Goal: Task Accomplishment & Management: Manage account settings

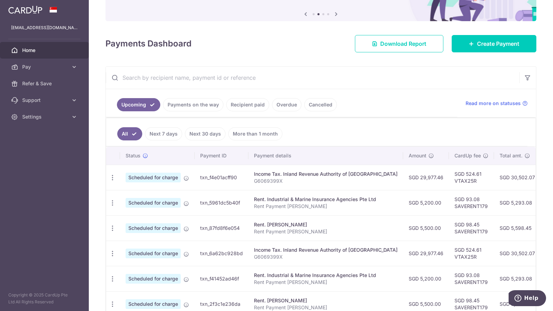
scroll to position [69, 0]
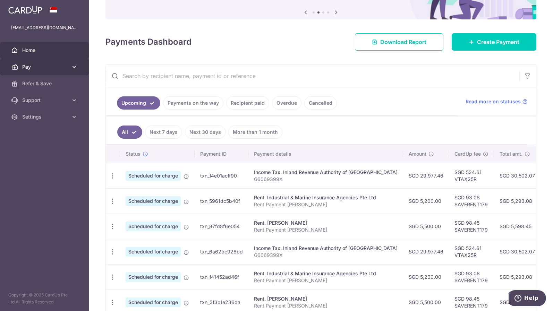
click at [34, 67] on span "Pay" at bounding box center [45, 67] width 46 height 7
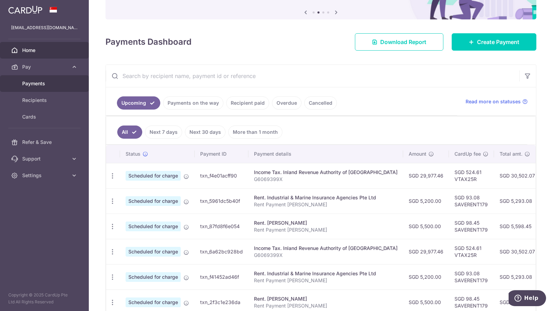
click at [34, 81] on span "Payments" at bounding box center [45, 83] width 46 height 7
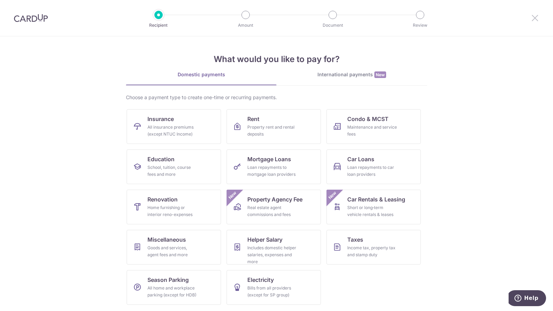
click at [535, 16] on icon at bounding box center [535, 18] width 8 height 9
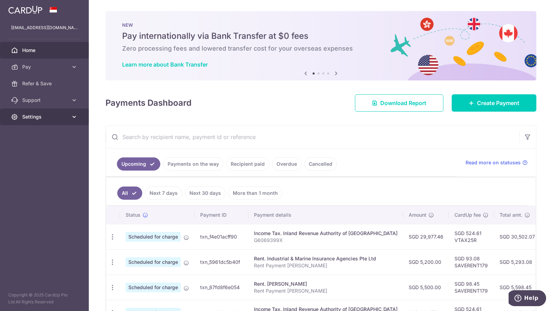
click at [73, 115] on icon at bounding box center [74, 116] width 7 height 7
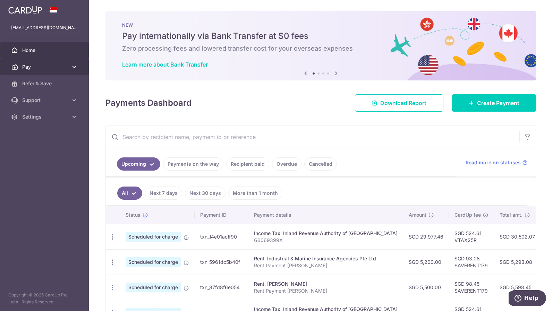
click at [73, 62] on link "Pay" at bounding box center [44, 67] width 89 height 17
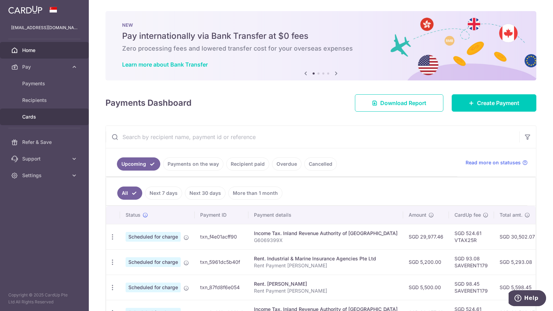
click at [35, 119] on span "Cards" at bounding box center [45, 116] width 46 height 7
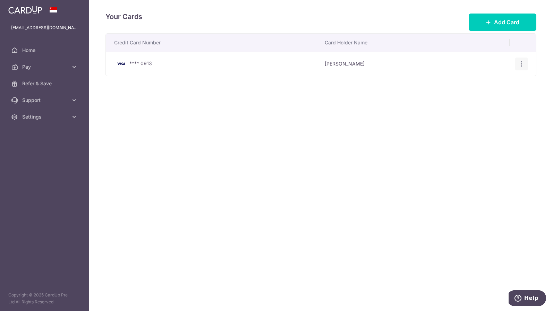
click at [523, 67] on div "View/Edit [GEOGRAPHIC_DATA]" at bounding box center [521, 64] width 13 height 13
click at [523, 64] on icon "button" at bounding box center [521, 63] width 7 height 7
click at [366, 108] on div "Credit Card Number Card Holder Name **** 0913 Rupeen Kumar Agarwal View/Edit De…" at bounding box center [321, 76] width 431 height 86
click at [502, 22] on span "Add Card" at bounding box center [506, 22] width 25 height 8
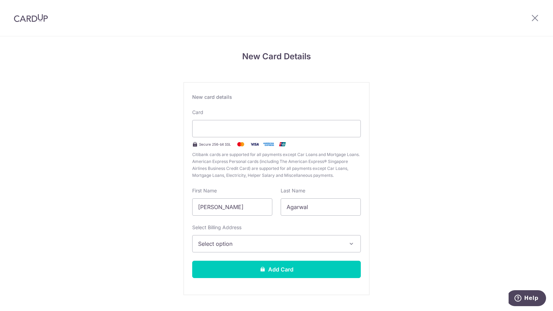
click at [296, 235] on div "Select Billing Address Select option Add Billing Address My Billing Addresses 1…" at bounding box center [276, 238] width 169 height 28
click at [290, 248] on button "Select option" at bounding box center [276, 243] width 169 height 17
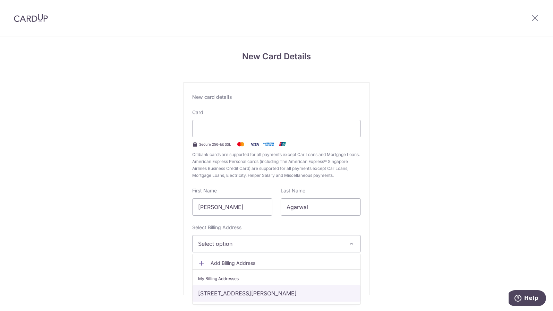
click at [264, 290] on link "1 Rhu Cross, #04-03 Costa Rhu, Singapore, Singapore-437431" at bounding box center [277, 293] width 168 height 17
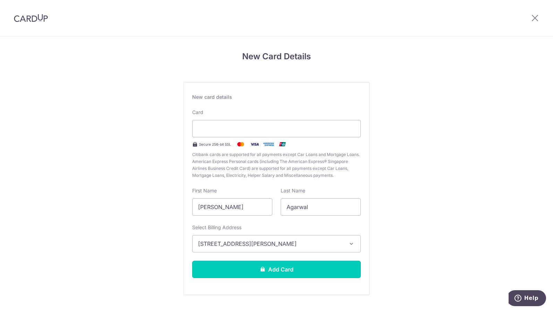
click at [274, 265] on button "Add Card" at bounding box center [276, 269] width 169 height 17
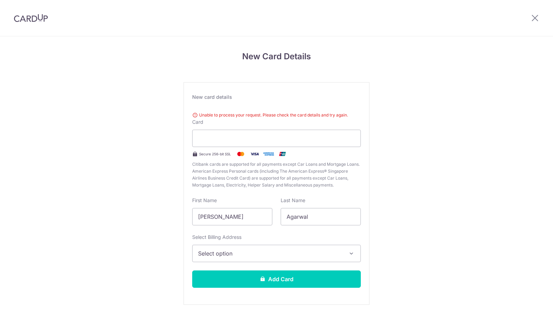
scroll to position [26, 0]
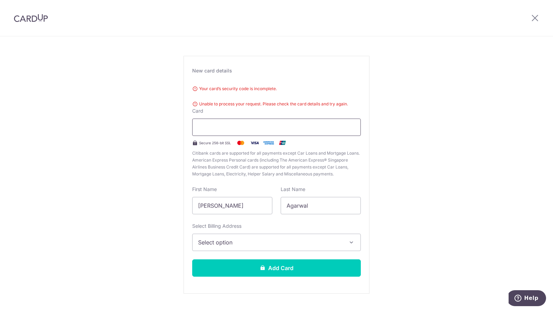
click at [315, 111] on div "Your card’s security code is incomplete. Unable to process your request. Please…" at bounding box center [276, 130] width 169 height 95
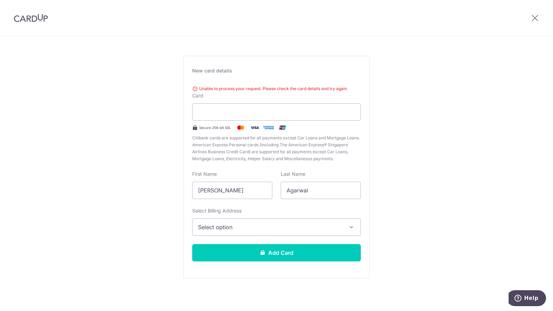
click at [236, 226] on span "Select option" at bounding box center [270, 227] width 144 height 8
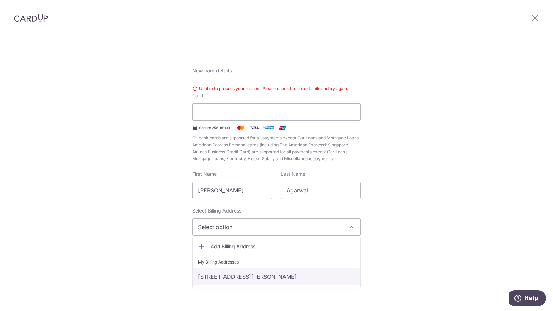
click at [223, 275] on link "1 Rhu Cross, #04-03 Costa Rhu, Singapore, Singapore-437431" at bounding box center [277, 277] width 168 height 17
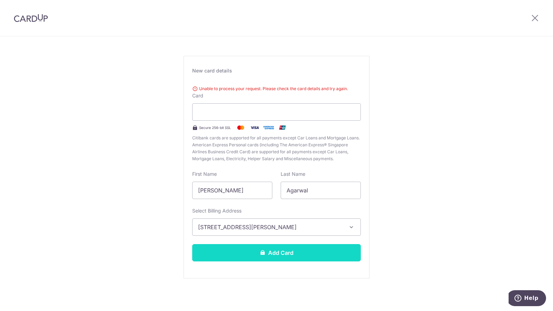
click at [251, 254] on button "Add Card" at bounding box center [276, 252] width 169 height 17
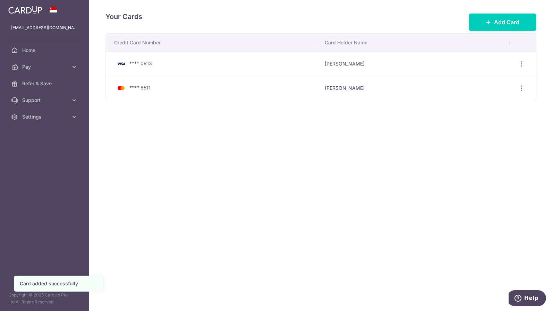
click at [137, 91] on div "**** 8511" at bounding box center [214, 88] width 200 height 8
click at [346, 86] on td "Rupeen Kumar Agarwal" at bounding box center [414, 88] width 190 height 24
click at [526, 64] on div "View/Edit Delete" at bounding box center [521, 64] width 13 height 13
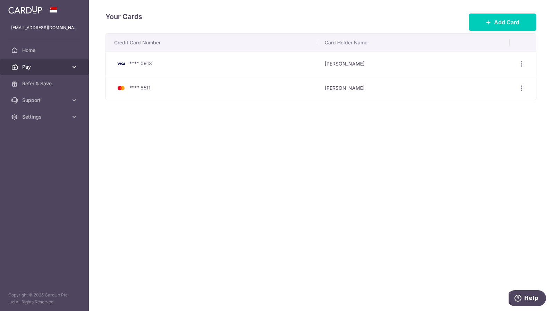
click at [41, 66] on span "Pay" at bounding box center [45, 67] width 46 height 7
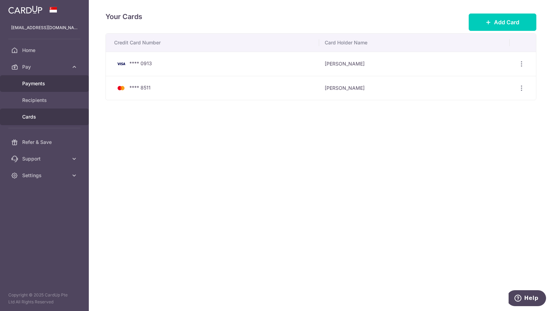
click at [41, 82] on span "Payments" at bounding box center [45, 83] width 46 height 7
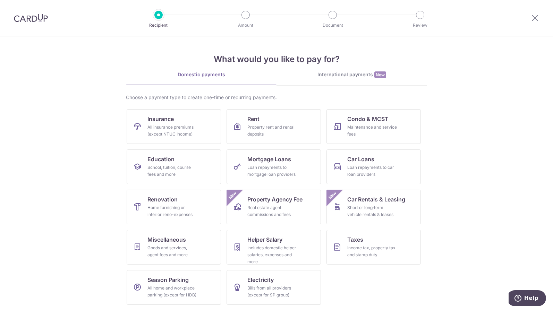
click at [31, 19] on img at bounding box center [31, 18] width 34 height 8
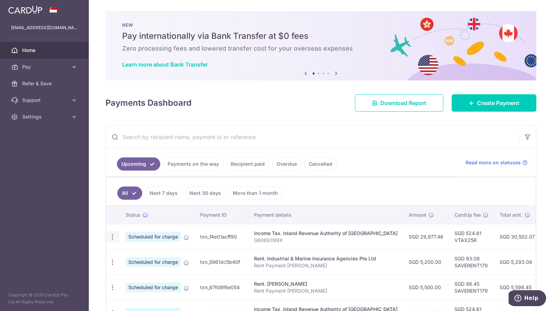
click at [115, 238] on icon "button" at bounding box center [112, 237] width 7 height 7
click at [135, 254] on span "Update payment" at bounding box center [149, 256] width 47 height 8
radio input "true"
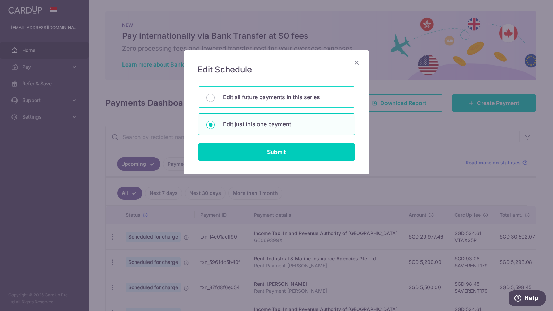
click at [266, 97] on p "Edit all future payments in this series" at bounding box center [285, 97] width 124 height 8
click at [215, 97] on input "Edit all future payments in this series" at bounding box center [210, 98] width 8 height 8
radio input "true"
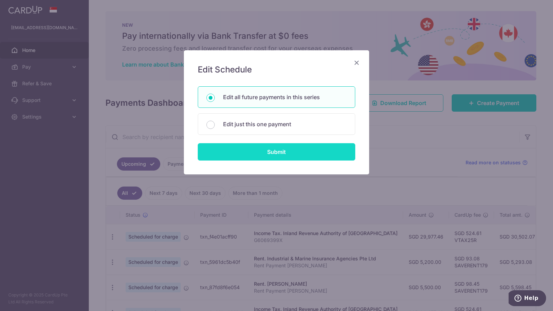
click at [274, 151] on input "Submit" at bounding box center [277, 151] width 158 height 17
radio input "true"
type input "29,977.46"
type input "G6069399X"
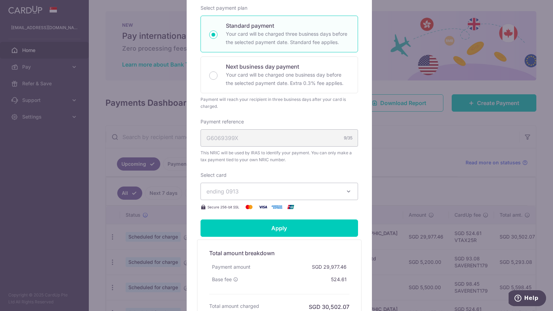
scroll to position [139, 0]
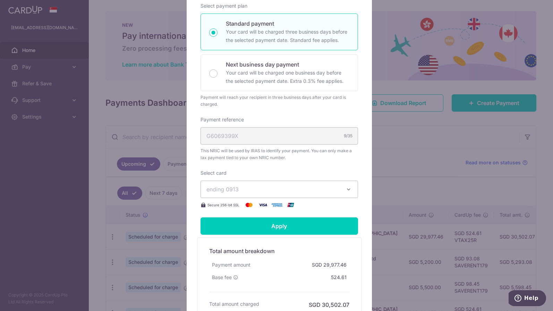
click at [348, 186] on icon "button" at bounding box center [348, 189] width 7 height 7
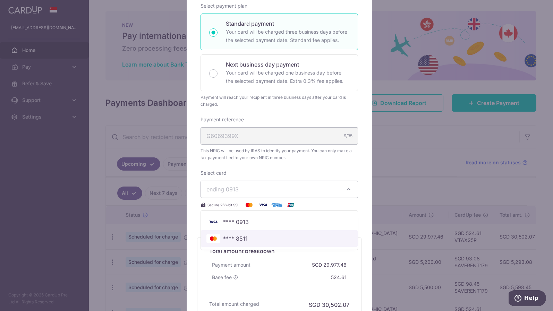
click at [251, 237] on span "**** 8511" at bounding box center [279, 239] width 146 height 8
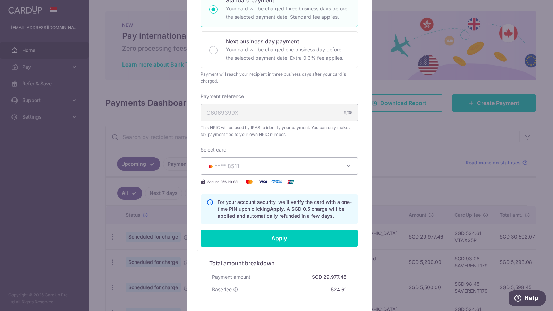
scroll to position [208, 0]
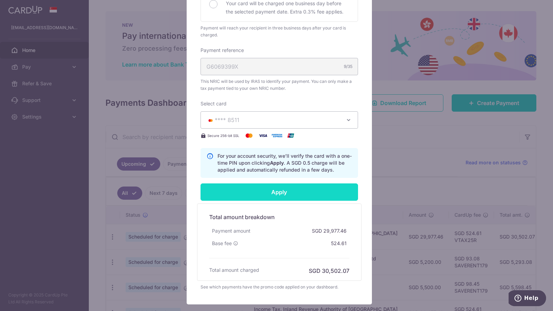
click at [280, 194] on input "Apply" at bounding box center [280, 192] width 158 height 17
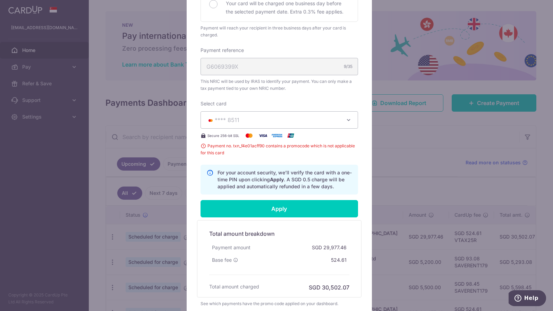
click at [345, 119] on icon "button" at bounding box center [348, 120] width 7 height 7
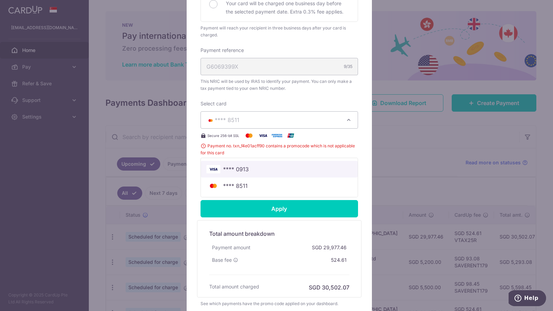
click at [256, 169] on span "**** 0913" at bounding box center [279, 169] width 146 height 8
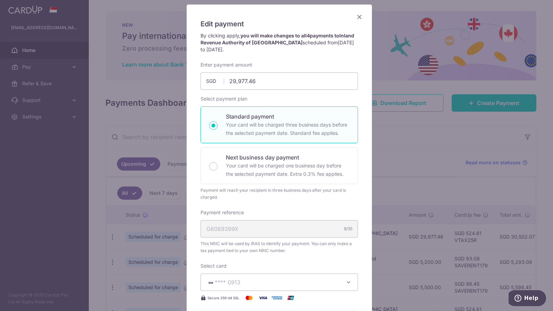
scroll to position [0, 0]
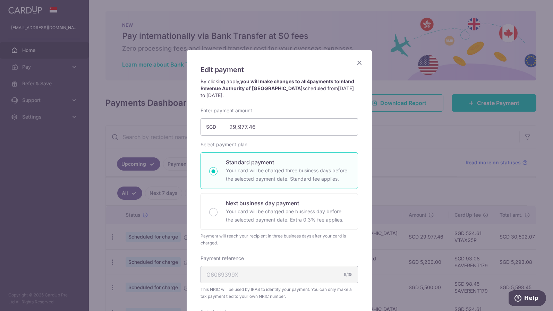
click at [357, 64] on icon "Close" at bounding box center [359, 62] width 8 height 9
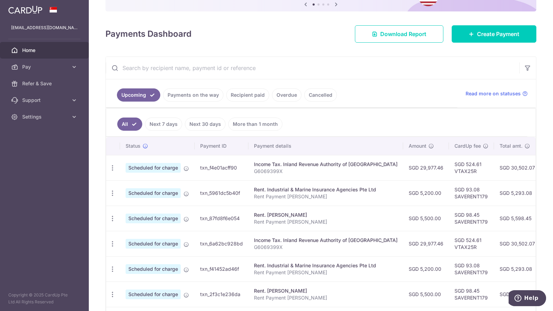
scroll to position [69, 0]
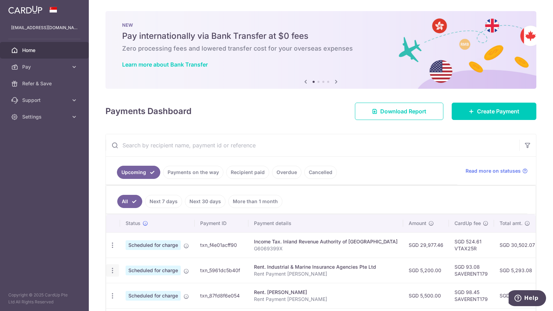
click at [114, 249] on icon "button" at bounding box center [112, 245] width 7 height 7
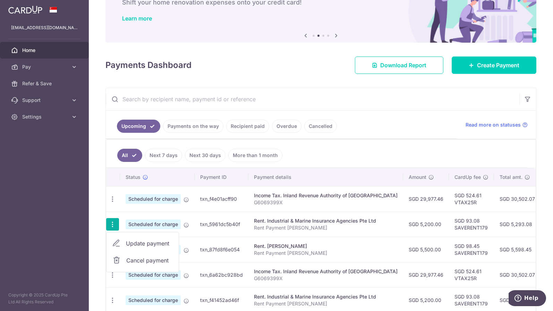
click at [138, 241] on span "Update payment" at bounding box center [149, 243] width 47 height 8
radio input "true"
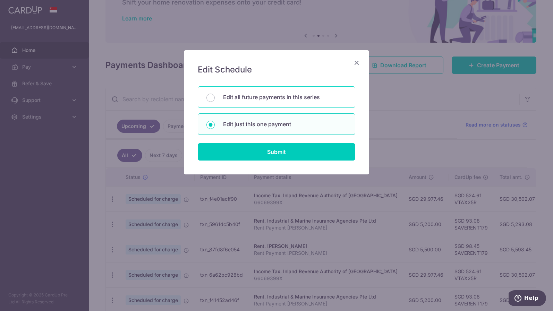
click at [263, 98] on p "Edit all future payments in this series" at bounding box center [285, 97] width 124 height 8
click at [215, 98] on input "Edit all future payments in this series" at bounding box center [210, 98] width 8 height 8
radio input "true"
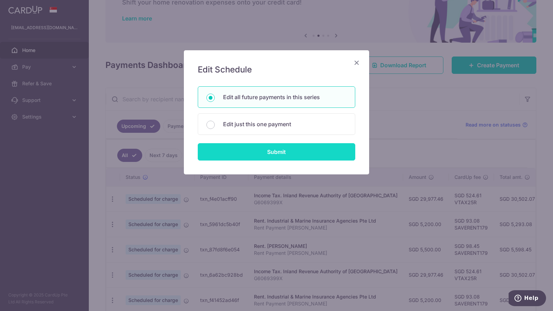
click at [258, 148] on input "Submit" at bounding box center [277, 151] width 158 height 17
radio input "true"
type input "5,200.00"
type input "Rent Payment [PERSON_NAME]"
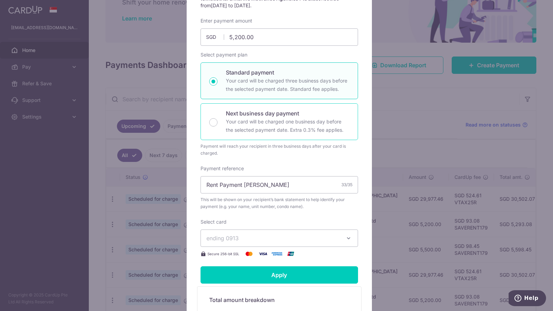
scroll to position [93, 0]
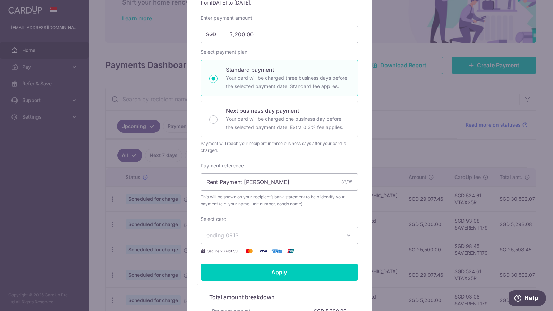
click at [345, 235] on icon "button" at bounding box center [348, 235] width 7 height 7
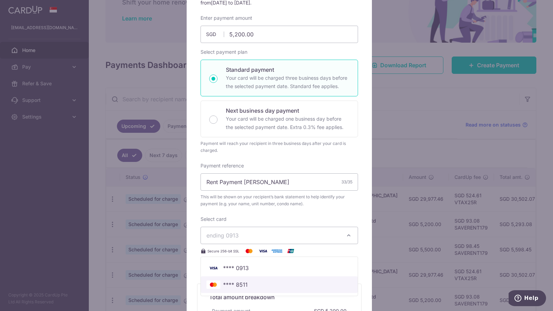
click at [243, 285] on span "**** 8511" at bounding box center [235, 285] width 25 height 8
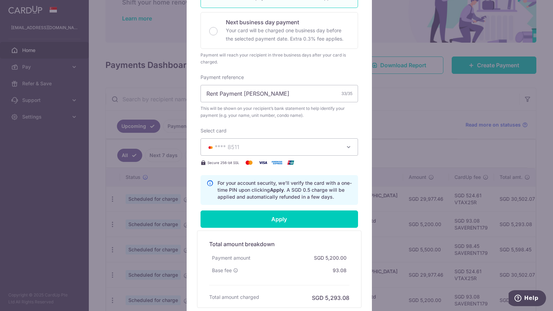
scroll to position [185, 0]
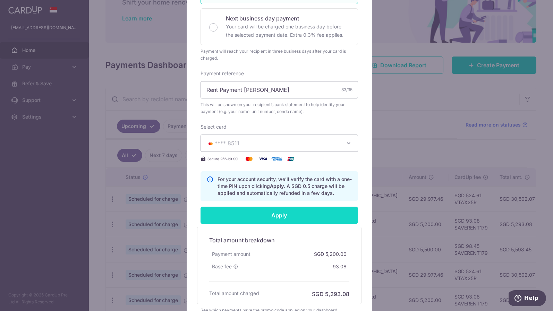
click at [288, 219] on input "Apply" at bounding box center [280, 215] width 158 height 17
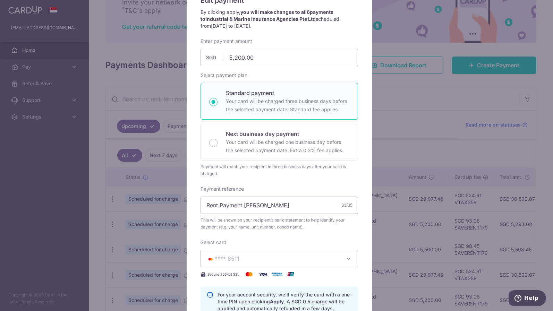
scroll to position [0, 0]
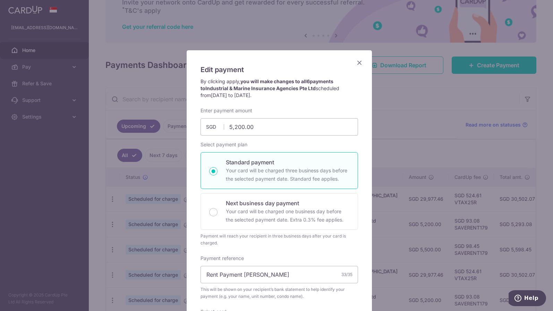
click at [357, 64] on icon "Close" at bounding box center [359, 62] width 8 height 9
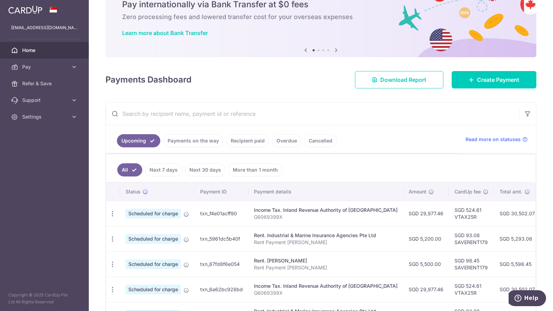
scroll to position [69, 0]
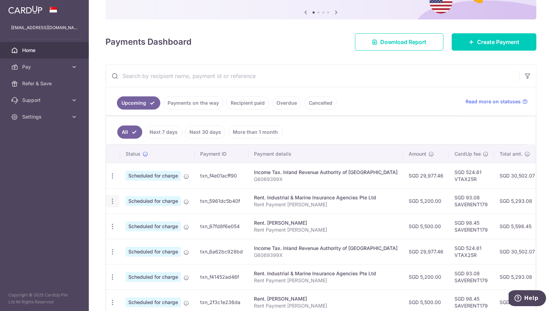
click at [112, 180] on icon "button" at bounding box center [112, 175] width 7 height 7
click at [125, 219] on link "Update payment" at bounding box center [143, 220] width 72 height 17
radio input "true"
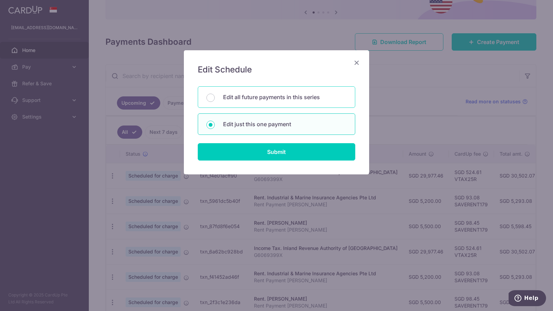
click at [271, 104] on div "Edit all future payments in this series" at bounding box center [277, 97] width 158 height 22
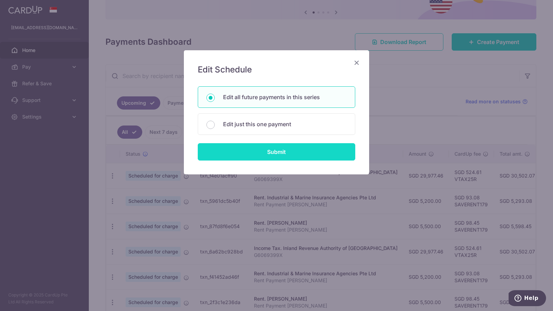
click at [278, 153] on input "Submit" at bounding box center [277, 151] width 158 height 17
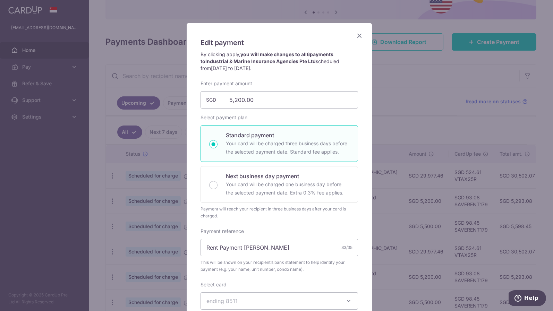
scroll to position [23, 0]
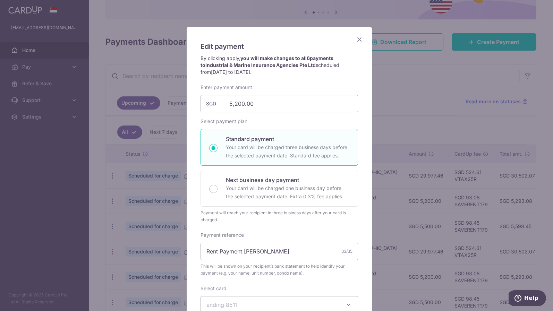
click at [355, 40] on icon "Close" at bounding box center [359, 39] width 8 height 9
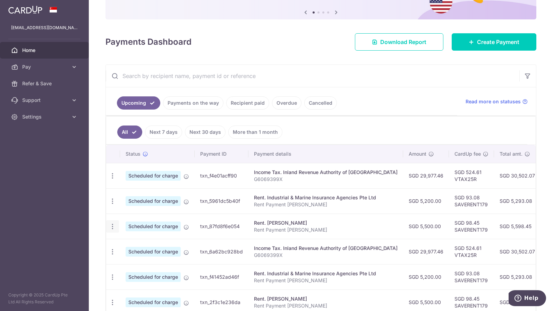
click at [114, 180] on icon "button" at bounding box center [112, 175] width 7 height 7
click at [135, 243] on span "Update payment" at bounding box center [149, 246] width 47 height 8
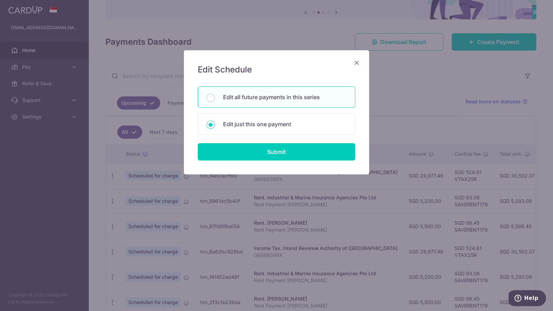
click at [248, 92] on div "Edit all future payments in this series" at bounding box center [277, 97] width 158 height 22
radio input "true"
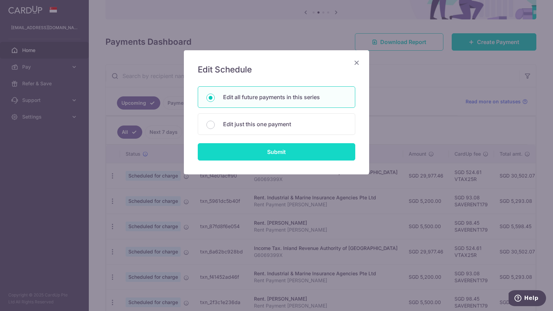
click at [259, 157] on input "Submit" at bounding box center [277, 151] width 158 height 17
type input "5,500.00"
radio input "true"
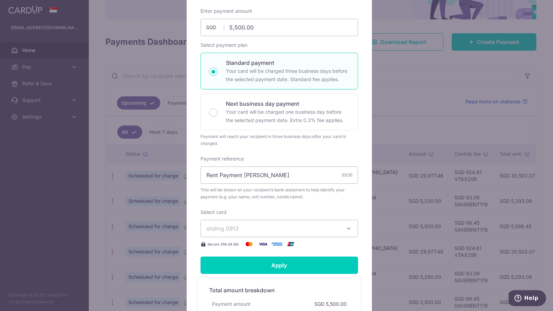
scroll to position [116, 0]
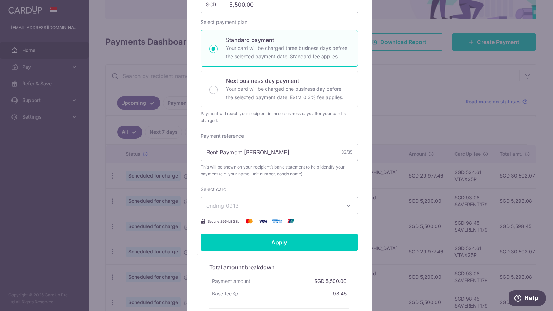
click at [272, 210] on span "ending 0913" at bounding box center [272, 206] width 133 height 8
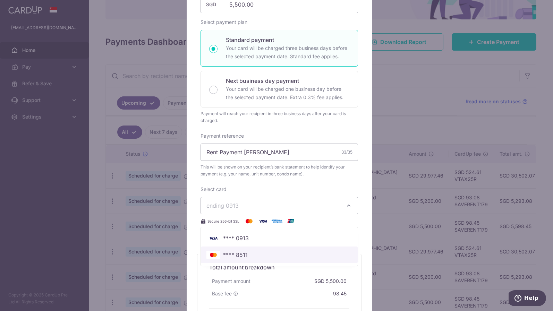
click at [246, 259] on span "**** 8511" at bounding box center [279, 255] width 146 height 8
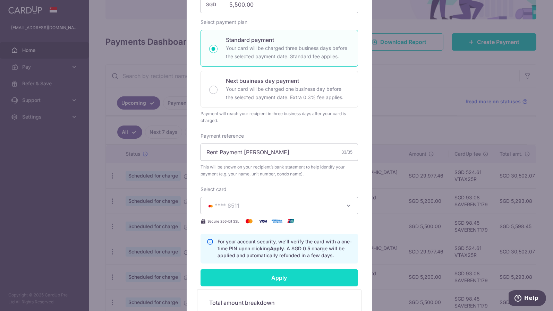
click at [270, 287] on input "Apply" at bounding box center [280, 277] width 158 height 17
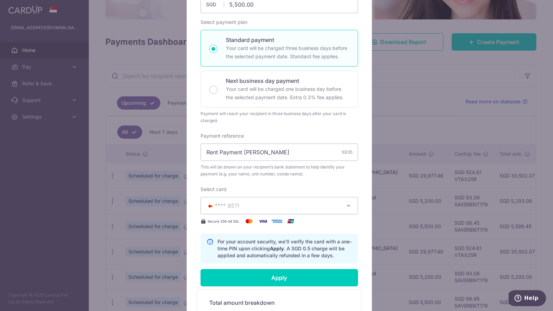
type input "Successfully Applied"
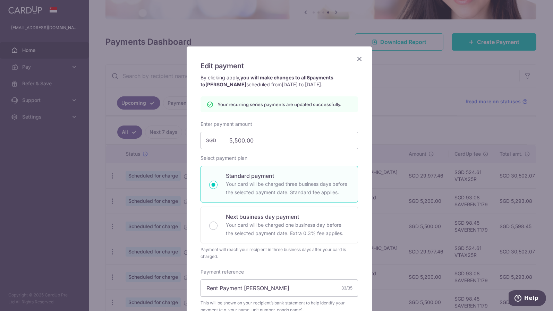
scroll to position [1, 0]
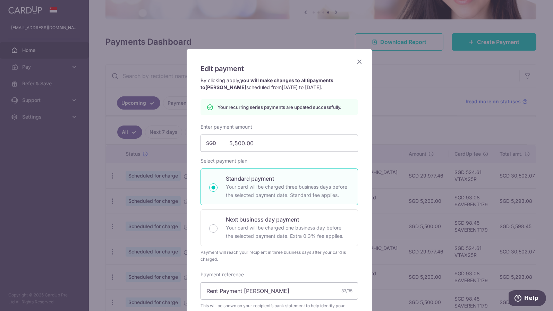
click at [356, 62] on icon "Close" at bounding box center [359, 61] width 8 height 9
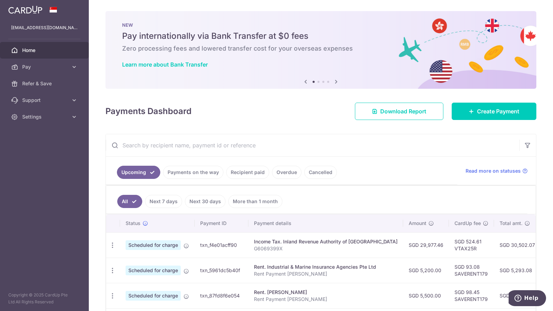
click at [335, 81] on icon at bounding box center [336, 81] width 8 height 9
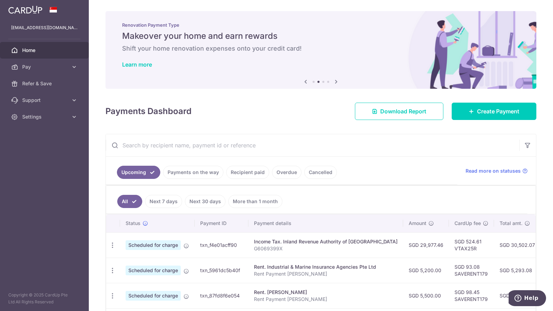
click at [336, 81] on icon at bounding box center [336, 81] width 8 height 9
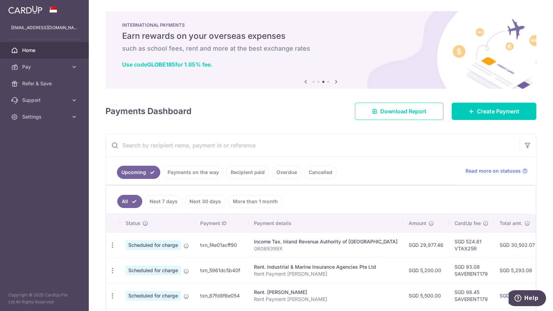
click at [336, 81] on icon at bounding box center [336, 81] width 8 height 9
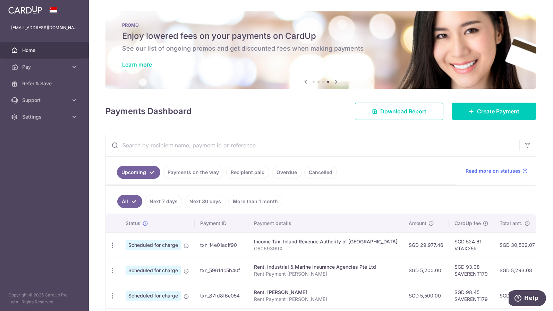
click at [259, 35] on h5 "Enjoy lowered fees on your payments on CardUp" at bounding box center [321, 36] width 398 height 11
click at [141, 66] on link "Learn more" at bounding box center [137, 64] width 30 height 7
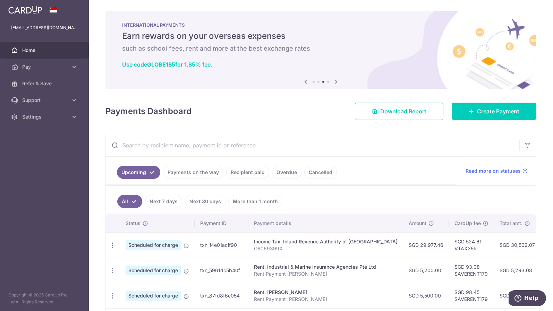
click at [335, 81] on icon at bounding box center [336, 81] width 8 height 9
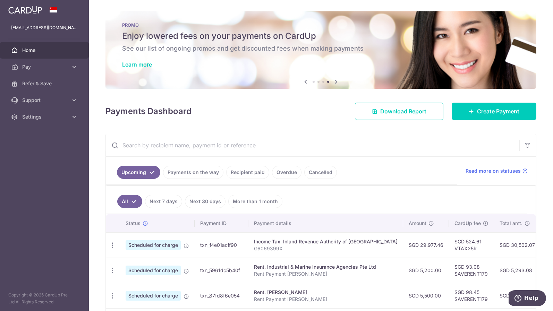
click at [335, 81] on icon at bounding box center [336, 81] width 8 height 9
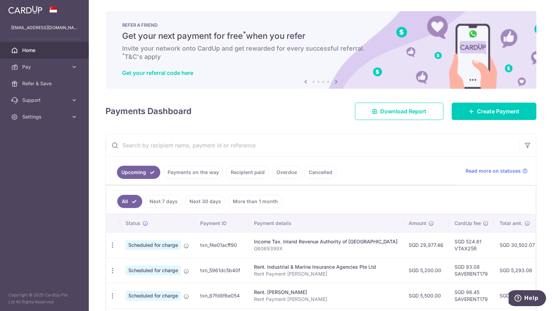
click at [333, 82] on icon at bounding box center [336, 81] width 8 height 9
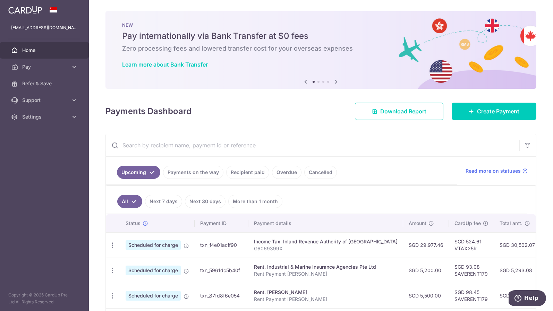
click at [333, 82] on icon at bounding box center [336, 81] width 8 height 9
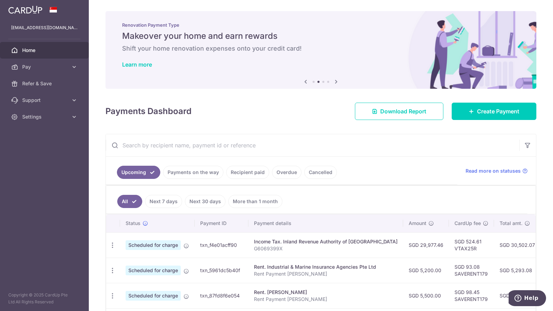
click at [333, 82] on icon at bounding box center [336, 81] width 8 height 9
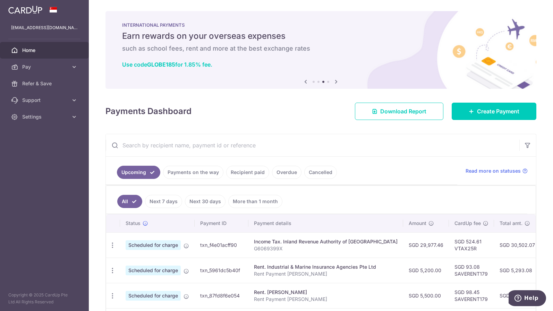
click at [333, 82] on icon at bounding box center [336, 81] width 8 height 9
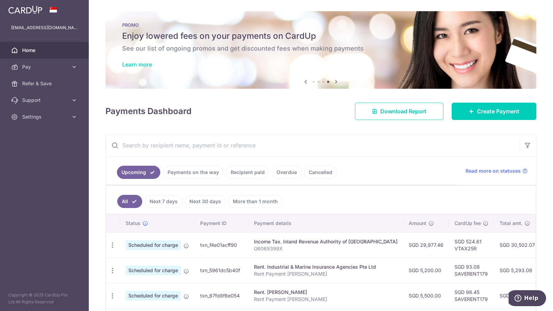
click at [151, 62] on link "Learn more" at bounding box center [137, 64] width 30 height 7
